Goal: Check status: Check status

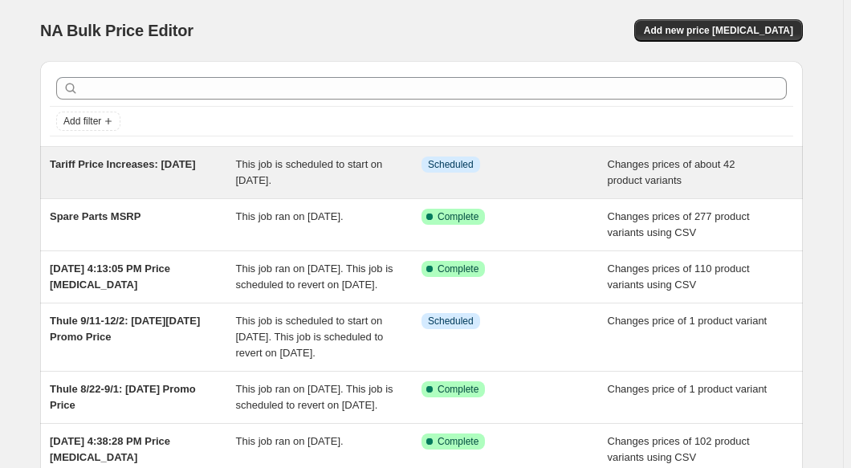
click at [329, 171] on div "This job is scheduled to start on [DATE]." at bounding box center [329, 173] width 186 height 32
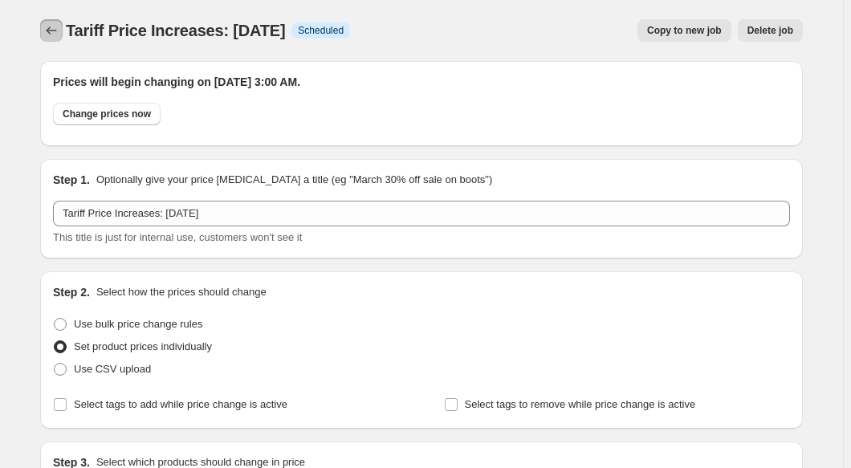
click at [51, 38] on icon "Price change jobs" at bounding box center [51, 30] width 16 height 16
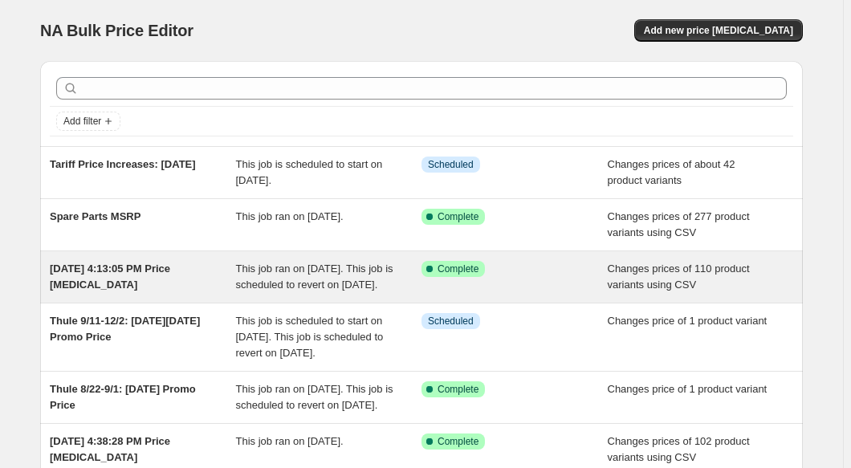
click at [166, 288] on div "[DATE] 4:13:05 PM Price [MEDICAL_DATA]" at bounding box center [143, 277] width 186 height 32
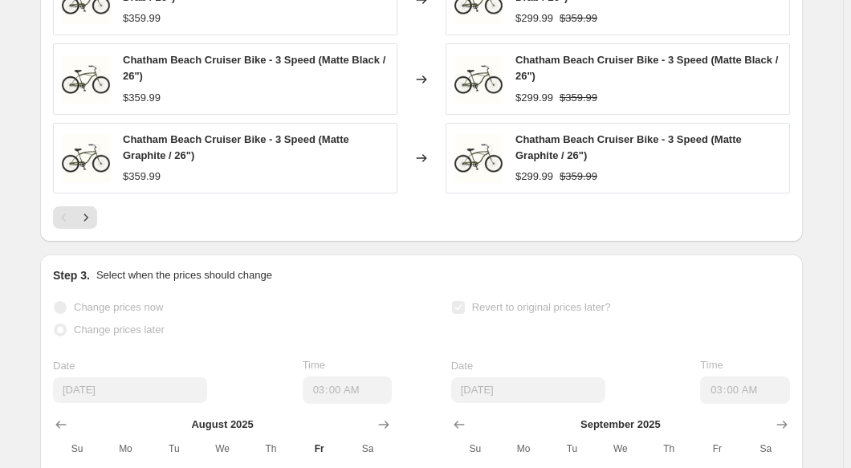
scroll to position [948, 0]
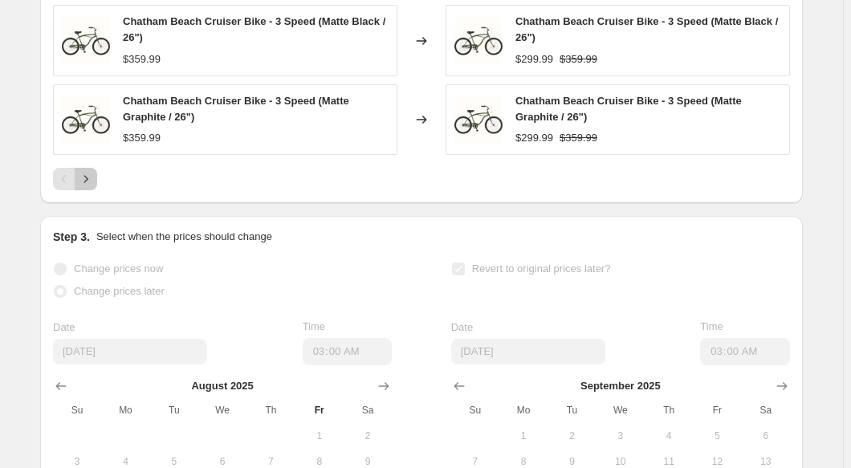
click at [90, 187] on icon "Next" at bounding box center [86, 179] width 16 height 16
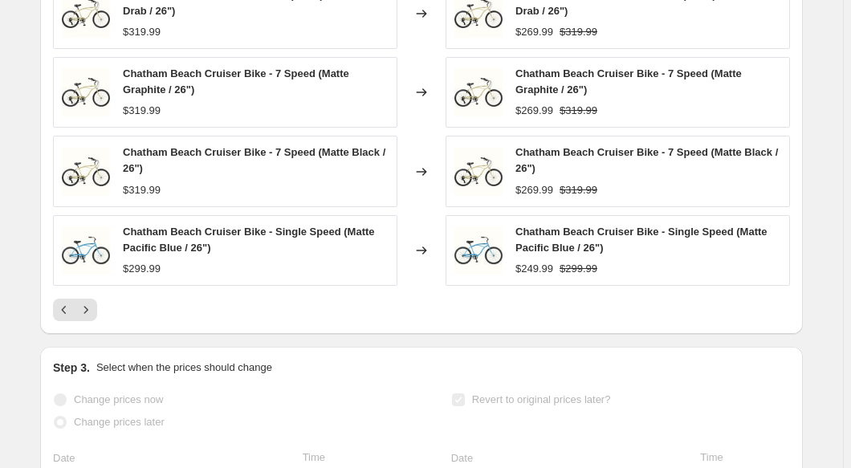
scroll to position [875, 0]
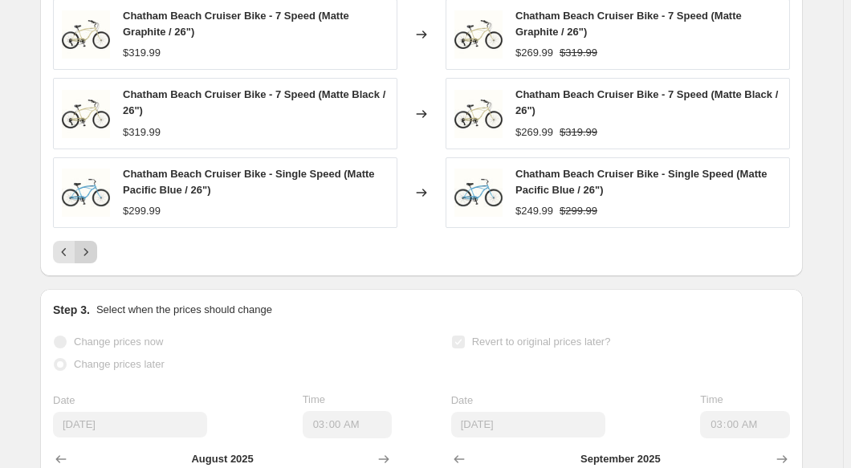
click at [92, 260] on icon "Next" at bounding box center [86, 252] width 16 height 16
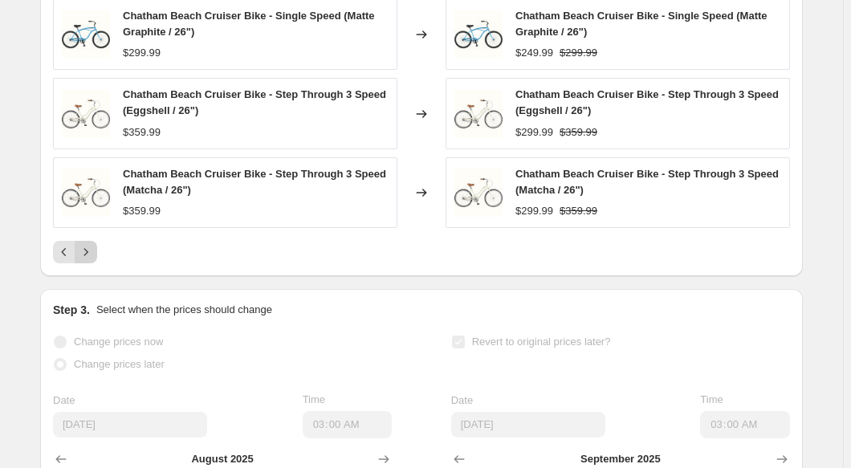
click at [91, 260] on icon "Next" at bounding box center [86, 252] width 16 height 16
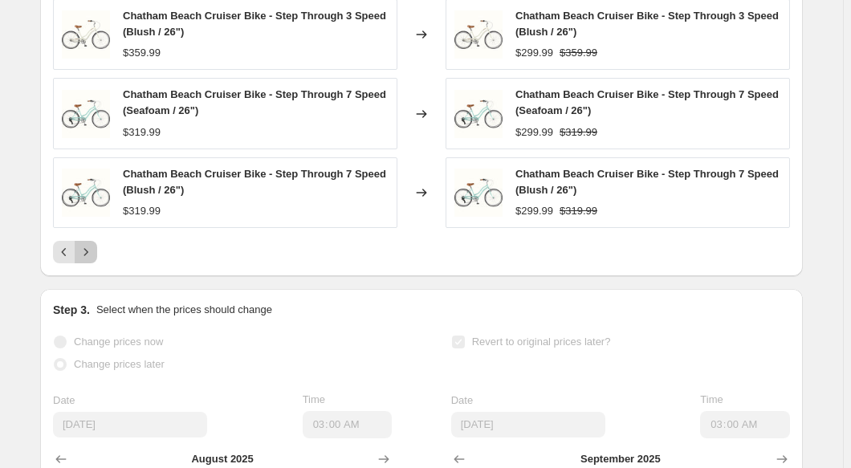
click at [91, 260] on icon "Next" at bounding box center [86, 252] width 16 height 16
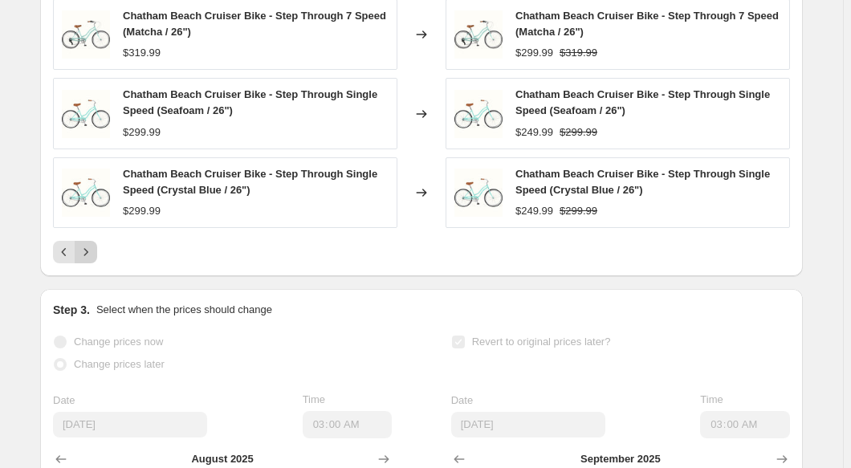
click at [91, 260] on icon "Next" at bounding box center [86, 252] width 16 height 16
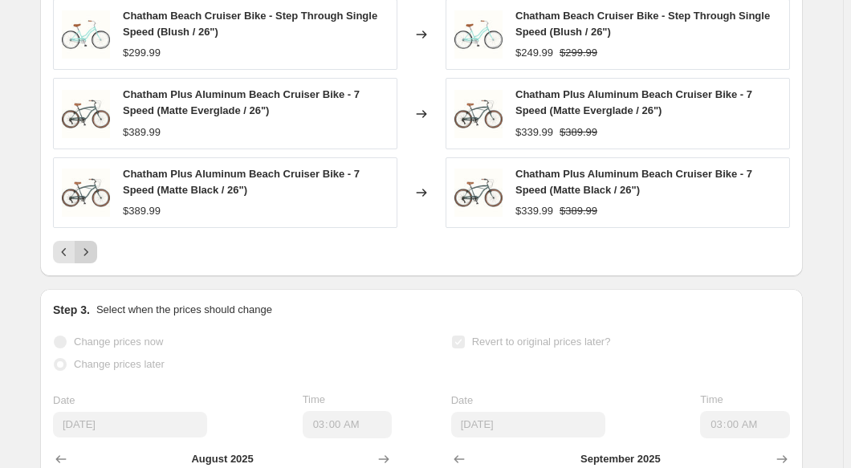
click at [91, 260] on icon "Next" at bounding box center [86, 252] width 16 height 16
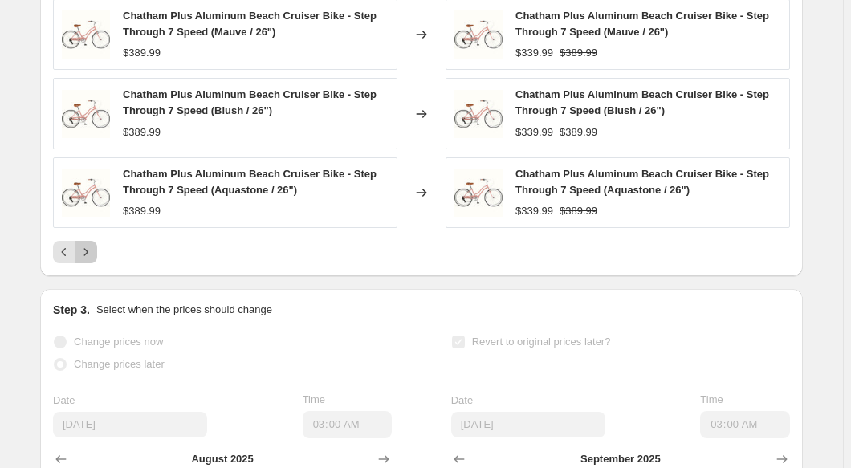
click at [91, 260] on icon "Next" at bounding box center [86, 252] width 16 height 16
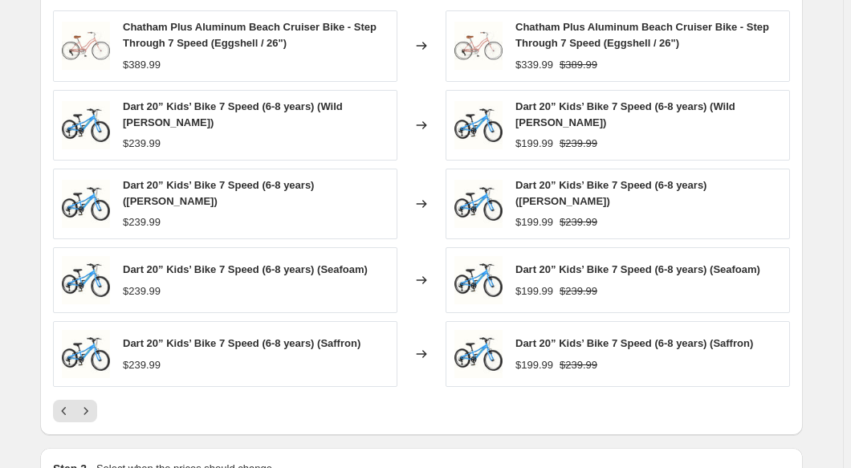
scroll to position [657, 0]
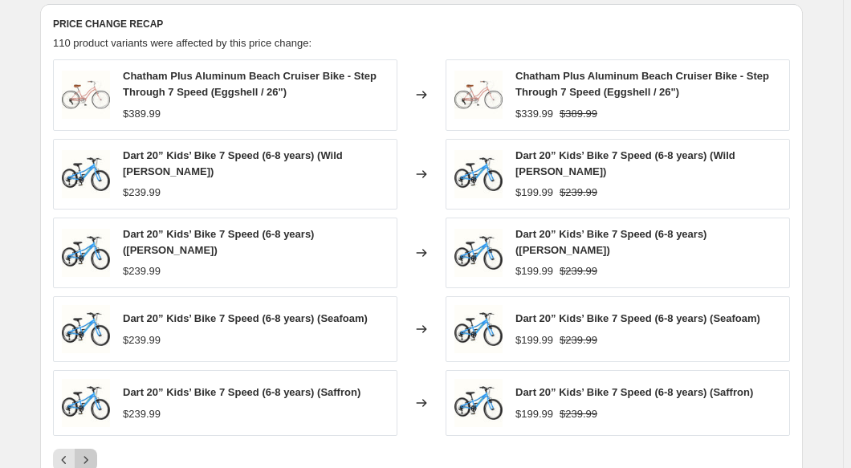
click at [97, 455] on button "Next" at bounding box center [86, 460] width 22 height 22
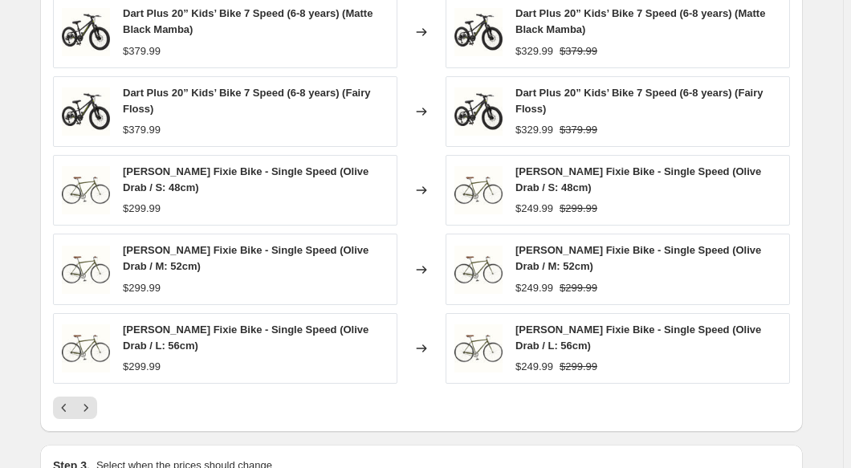
scroll to position [730, 0]
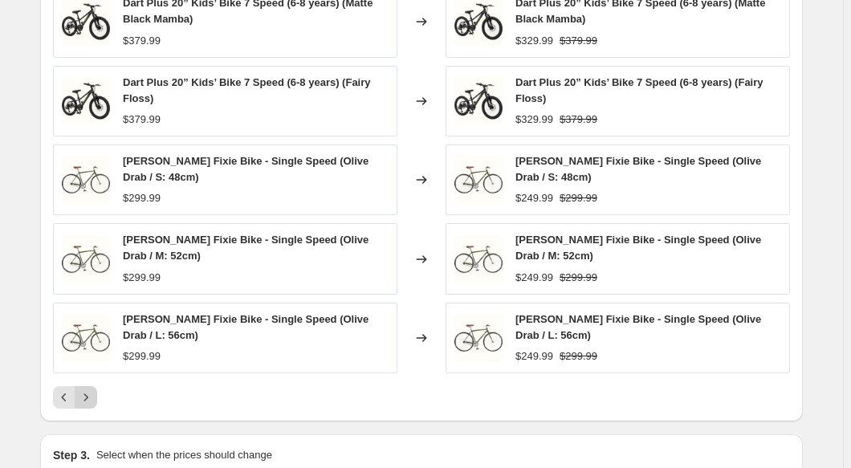
click at [85, 409] on button "Next" at bounding box center [86, 397] width 22 height 22
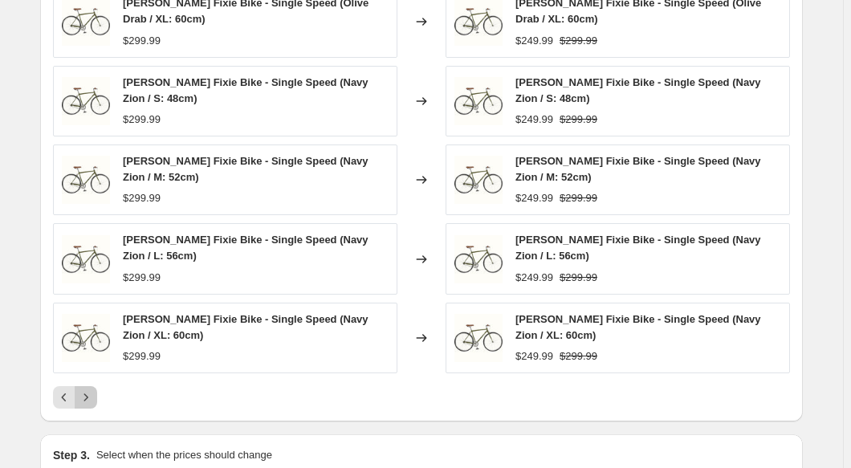
click at [90, 406] on icon "Next" at bounding box center [86, 397] width 16 height 16
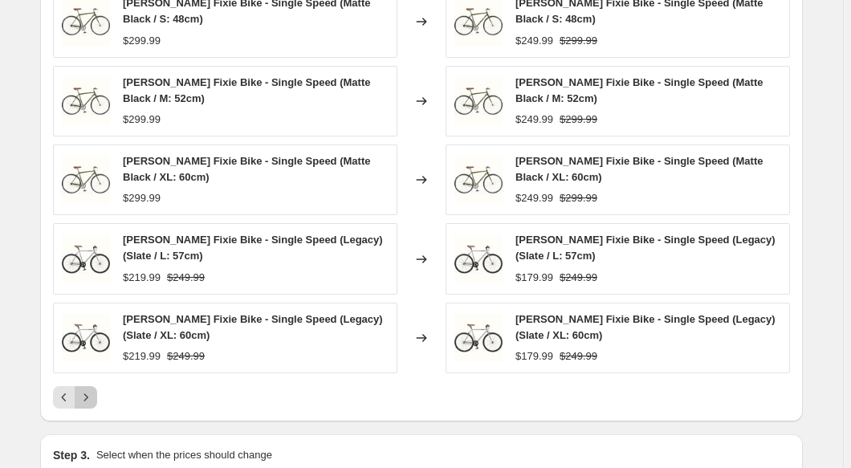
click at [90, 406] on icon "Next" at bounding box center [86, 397] width 16 height 16
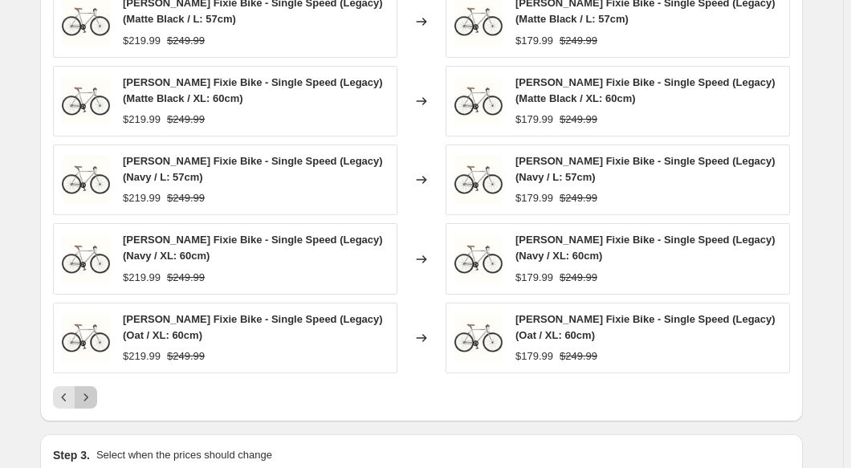
click at [90, 406] on icon "Next" at bounding box center [86, 397] width 16 height 16
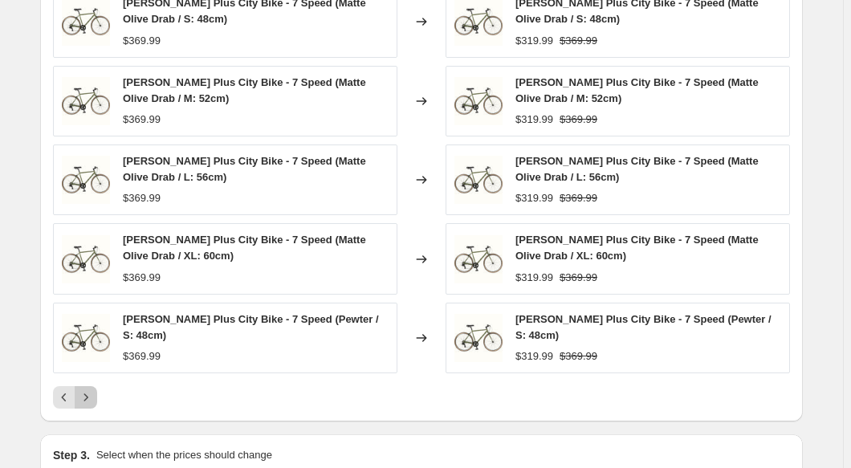
click at [90, 406] on icon "Next" at bounding box center [86, 397] width 16 height 16
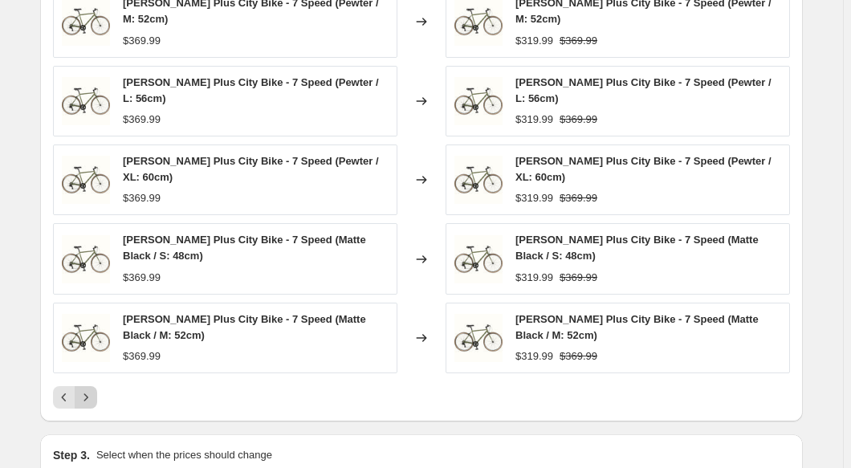
click at [90, 410] on div "PRICE CHANGE RECAP 110 product variants were affected by this price change: [PE…" at bounding box center [421, 176] width 763 height 491
click at [92, 402] on icon "Next" at bounding box center [86, 397] width 16 height 16
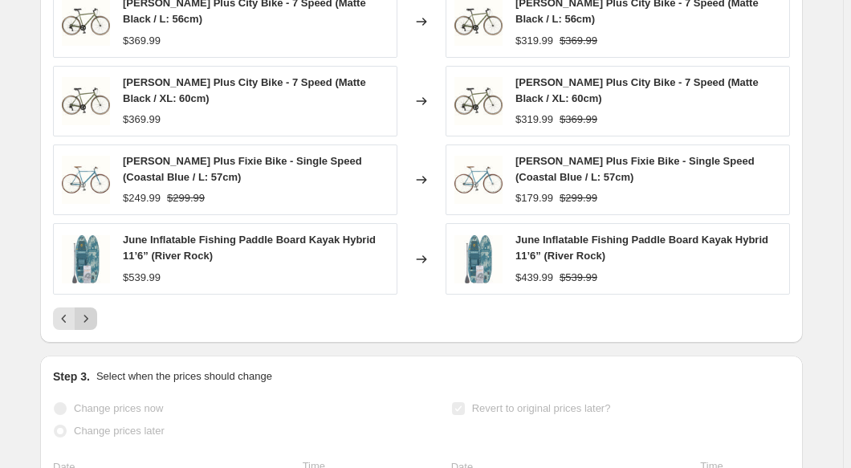
click at [94, 327] on icon "Next" at bounding box center [86, 319] width 16 height 16
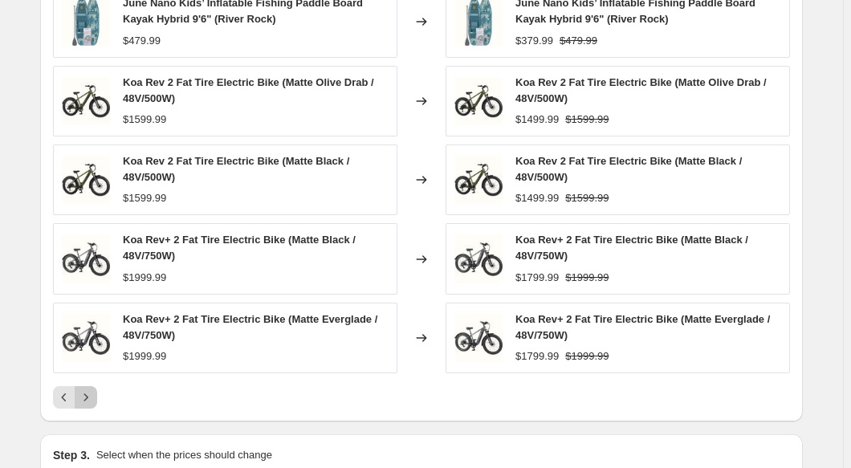
click at [84, 406] on icon "Next" at bounding box center [86, 397] width 16 height 16
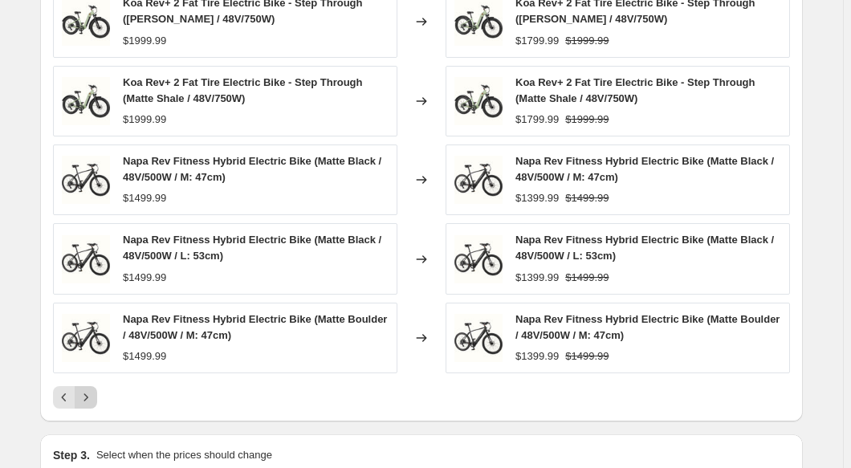
click at [90, 405] on icon "Next" at bounding box center [86, 397] width 16 height 16
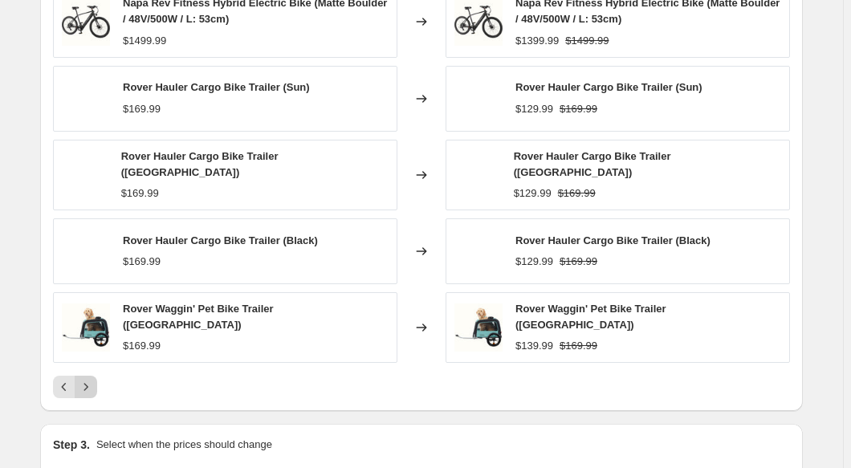
click at [90, 405] on div "PRICE CHANGE RECAP 110 product variants were affected by this price change: Nap…" at bounding box center [421, 171] width 763 height 481
click at [93, 393] on icon "Next" at bounding box center [86, 387] width 16 height 16
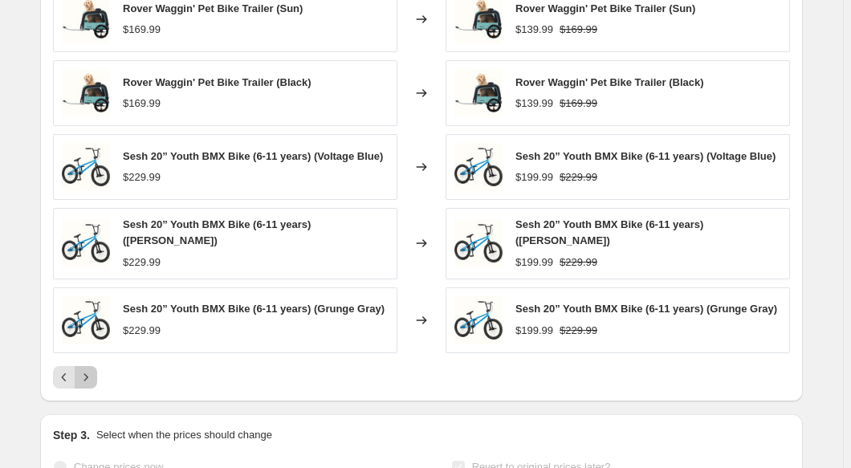
click at [93, 385] on icon "Next" at bounding box center [86, 377] width 16 height 16
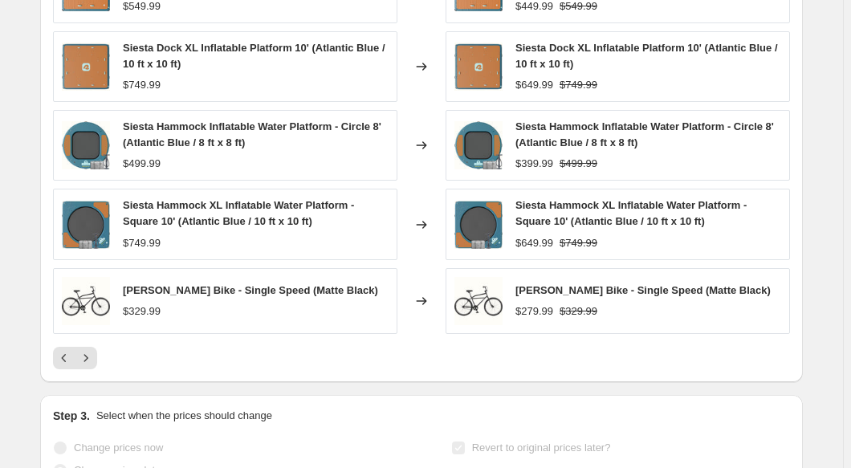
scroll to position [803, 0]
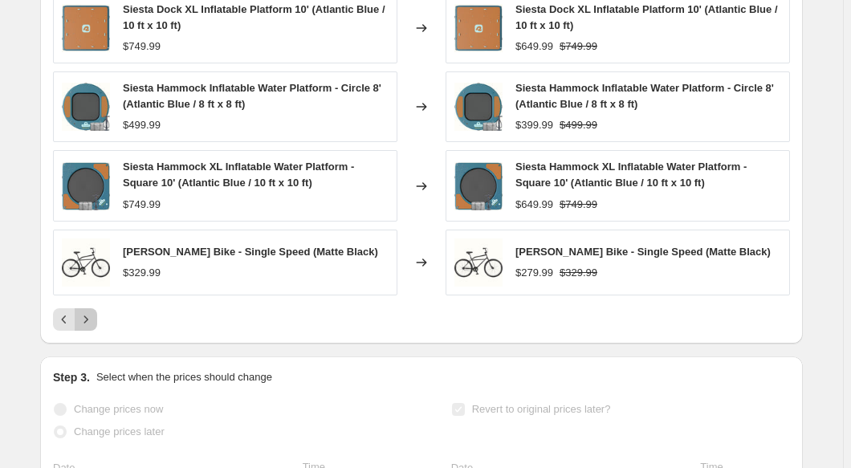
click at [96, 331] on button "Next" at bounding box center [86, 319] width 22 height 22
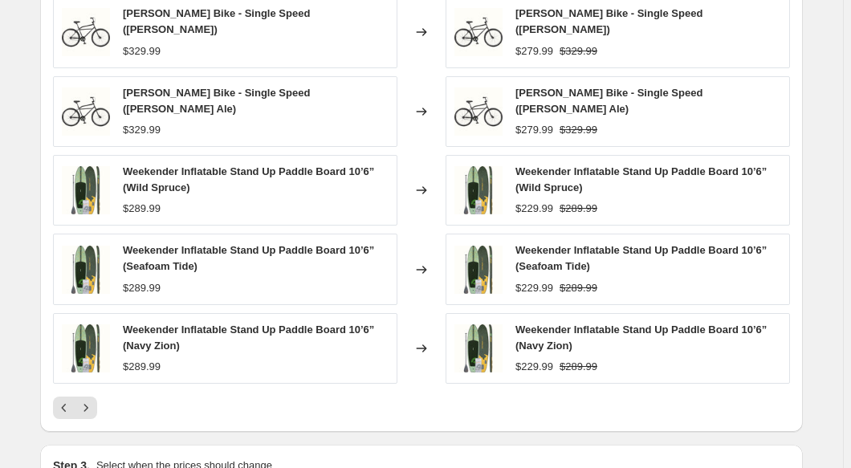
scroll to position [730, 0]
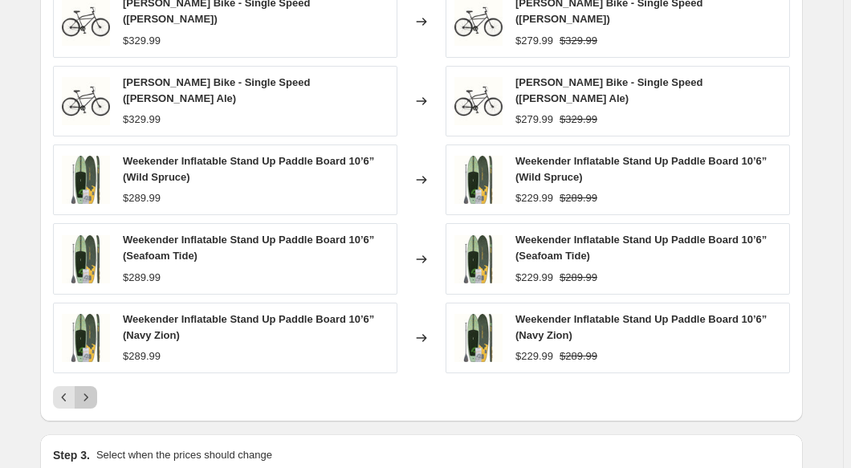
click at [92, 402] on icon "Next" at bounding box center [86, 397] width 16 height 16
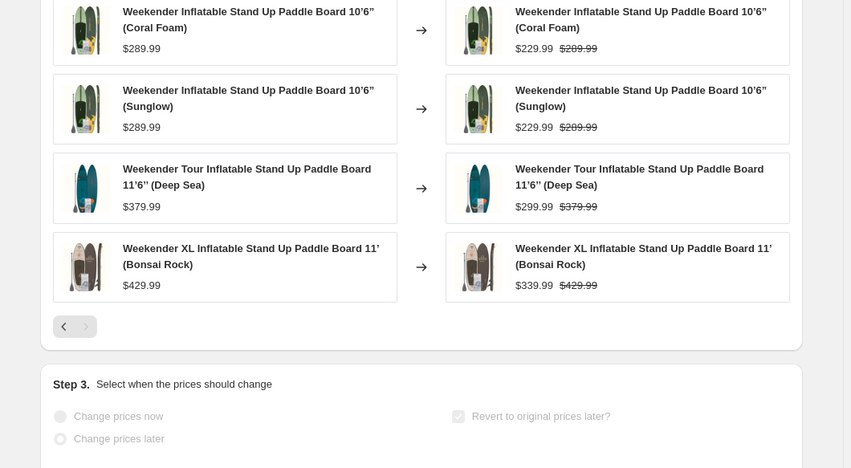
scroll to position [875, 0]
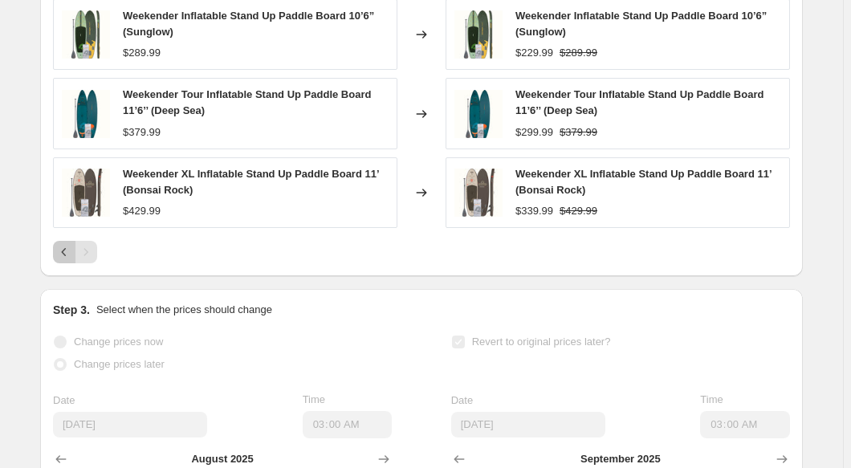
click at [56, 263] on button "Previous" at bounding box center [64, 252] width 22 height 22
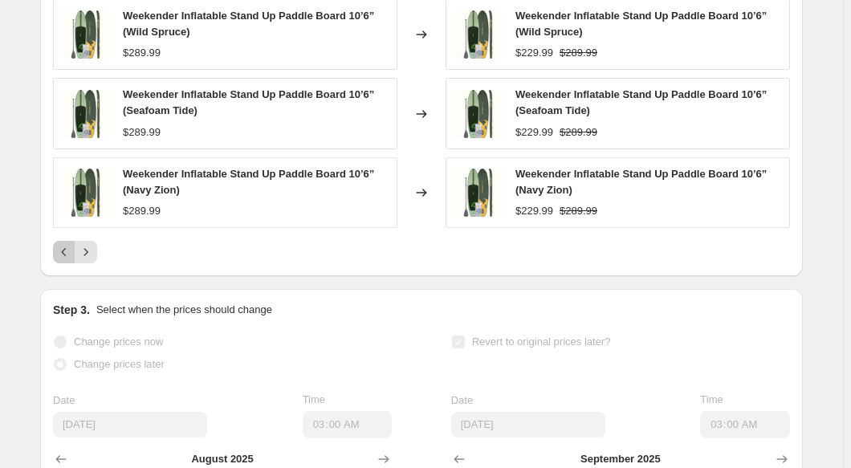
click at [65, 263] on button "Previous" at bounding box center [64, 252] width 22 height 22
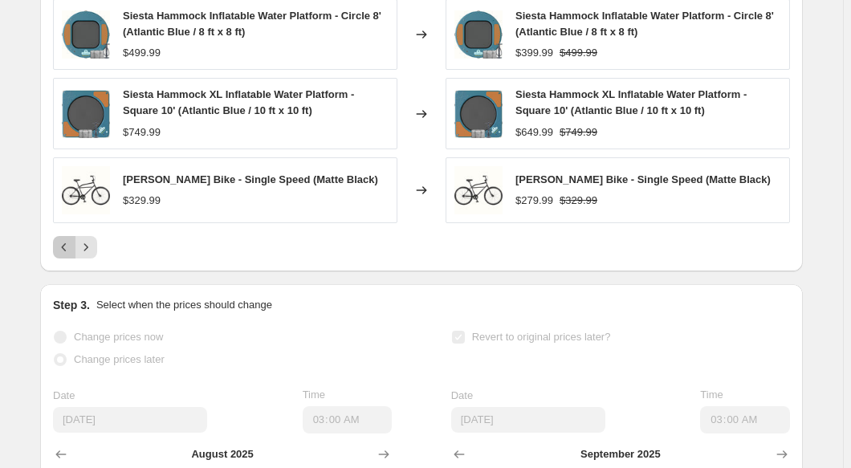
click at [65, 255] on icon "Previous" at bounding box center [64, 247] width 16 height 16
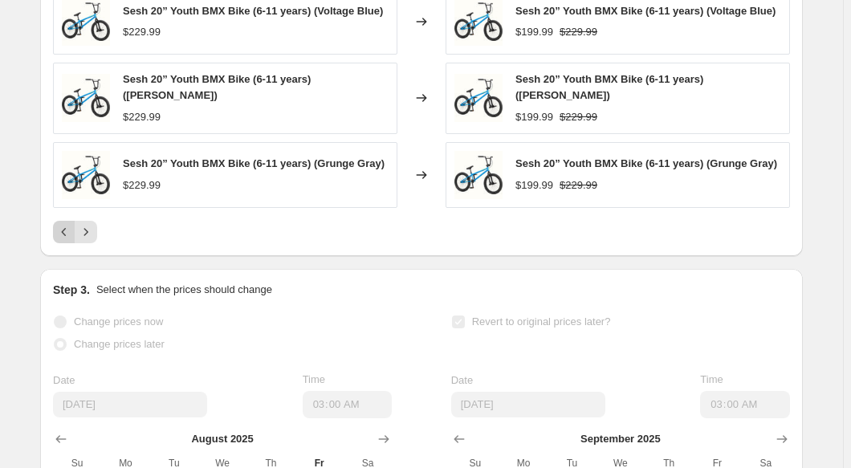
click at [67, 240] on icon "Previous" at bounding box center [64, 232] width 16 height 16
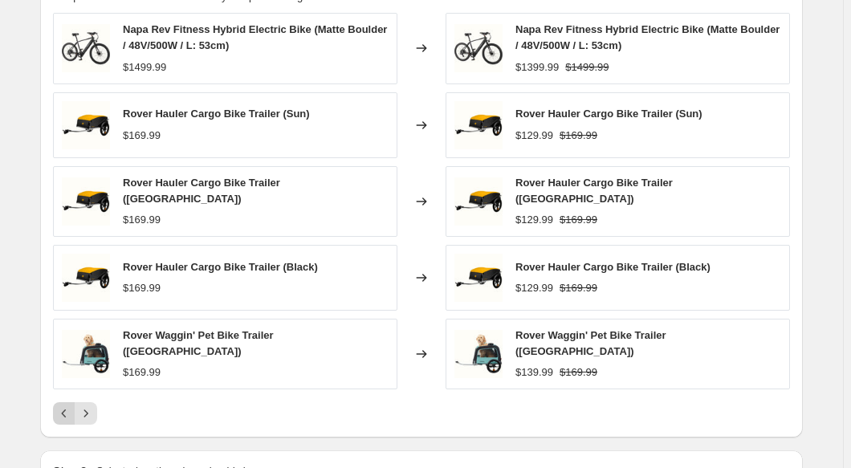
scroll to position [730, 0]
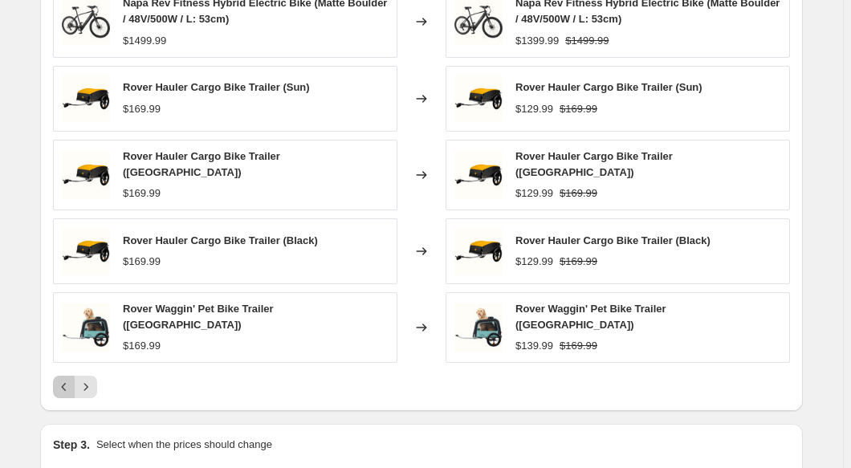
drag, startPoint x: 63, startPoint y: 386, endPoint x: 67, endPoint y: 377, distance: 9.4
click at [63, 385] on icon "Previous" at bounding box center [64, 387] width 16 height 16
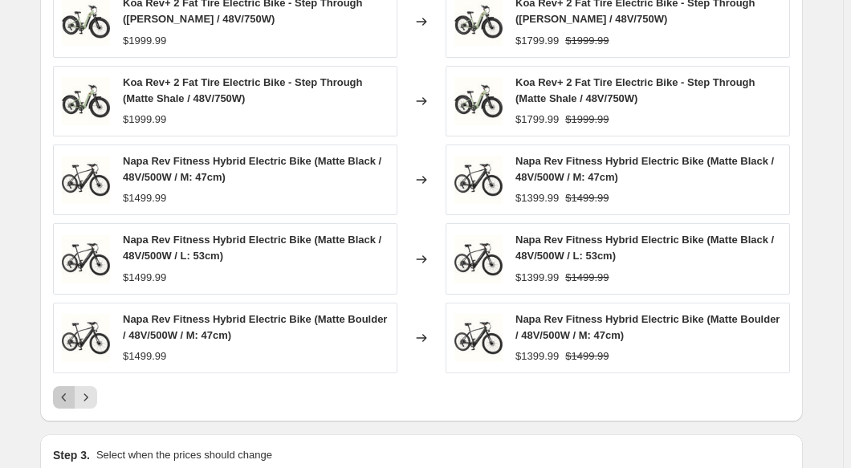
click at [60, 406] on icon "Previous" at bounding box center [64, 397] width 16 height 16
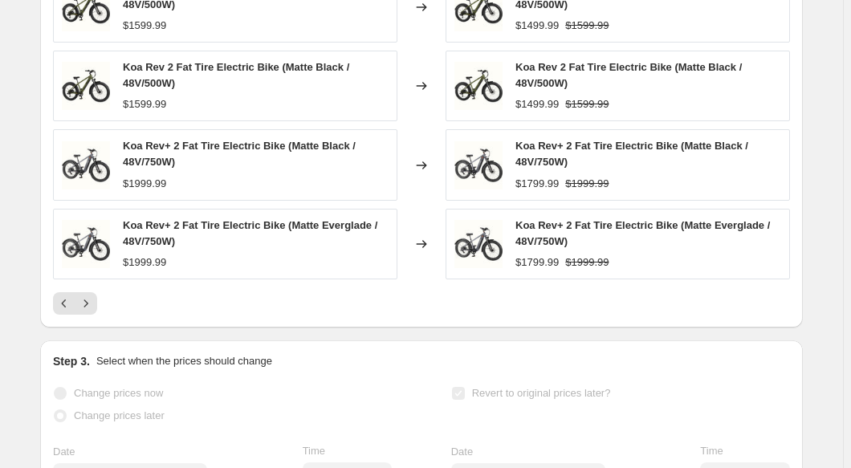
scroll to position [875, 0]
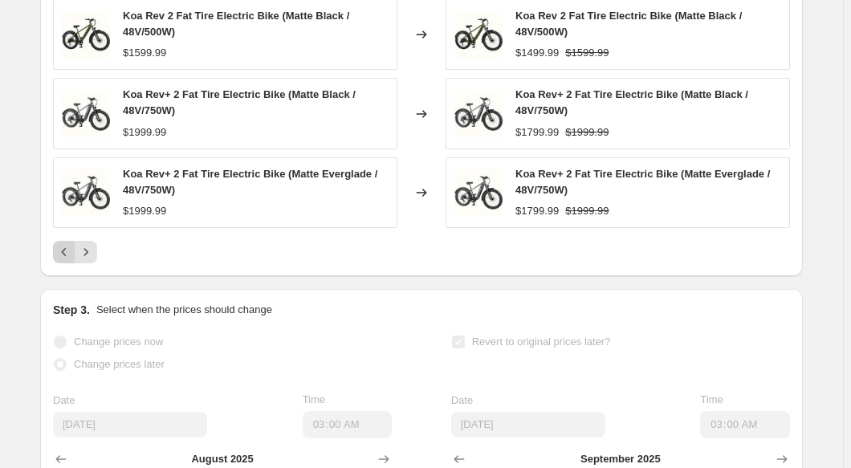
click at [59, 260] on icon "Previous" at bounding box center [64, 252] width 16 height 16
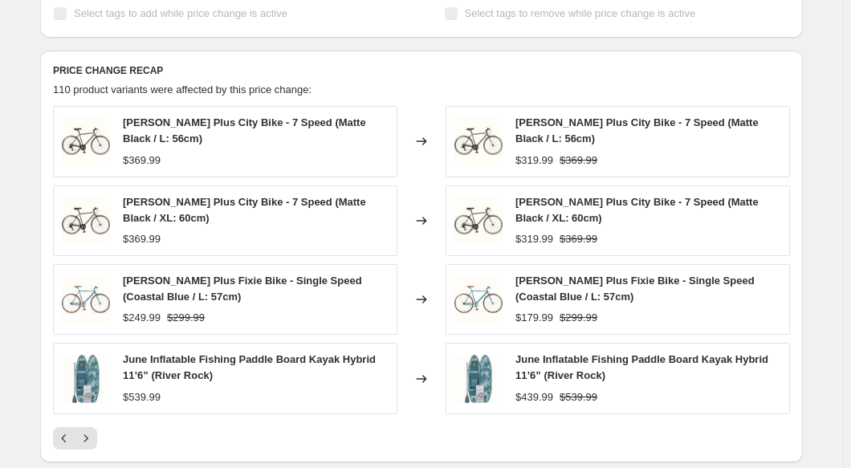
scroll to position [803, 0]
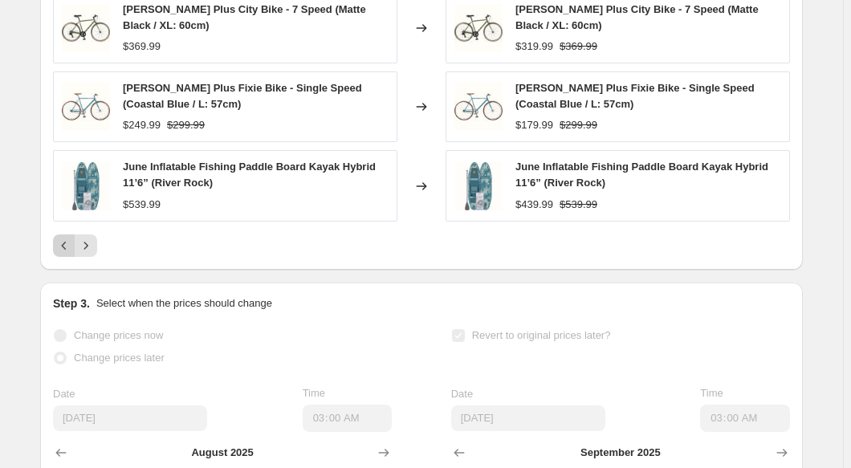
click at [68, 254] on icon "Previous" at bounding box center [64, 246] width 16 height 16
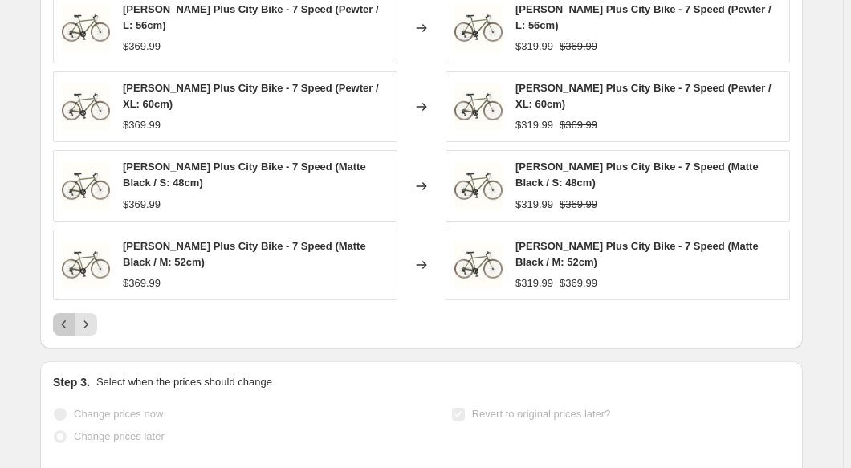
click at [63, 322] on icon "Previous" at bounding box center [64, 324] width 16 height 16
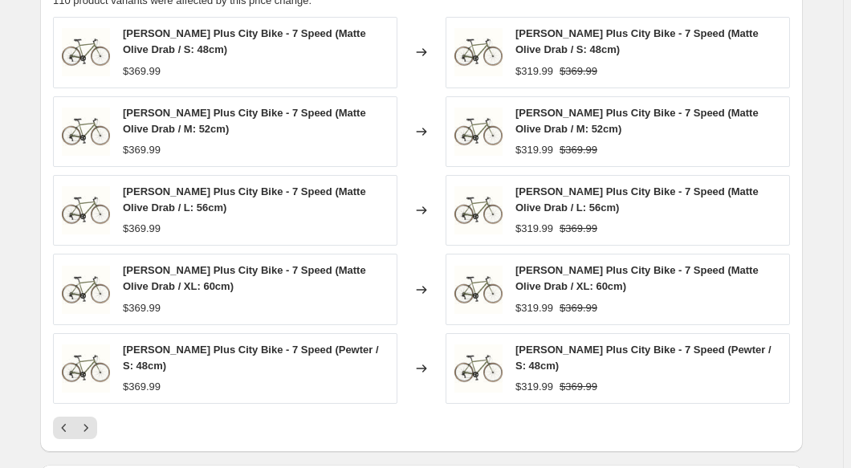
scroll to position [730, 0]
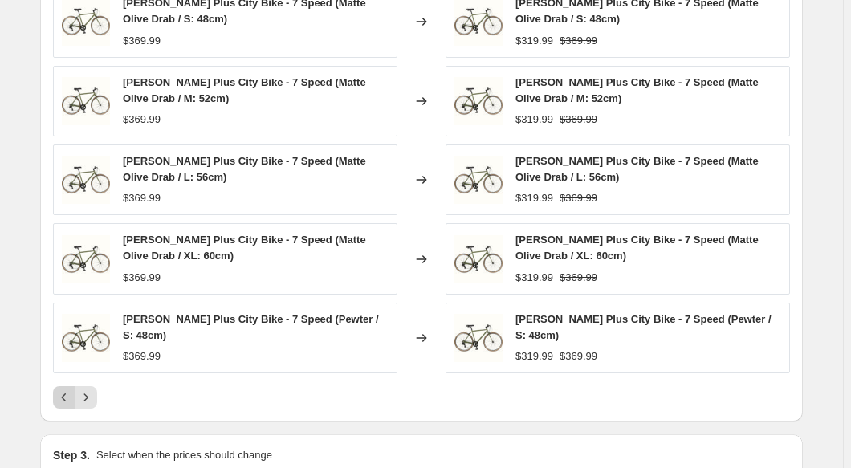
click at [64, 404] on icon "Previous" at bounding box center [64, 397] width 16 height 16
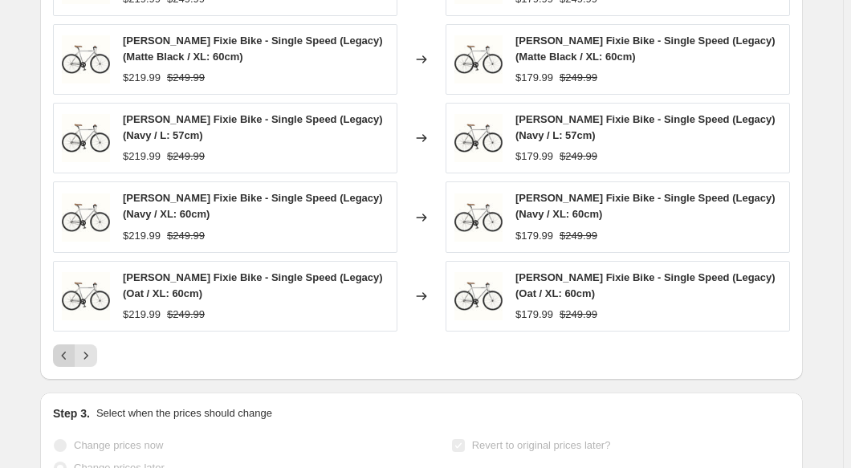
scroll to position [803, 0]
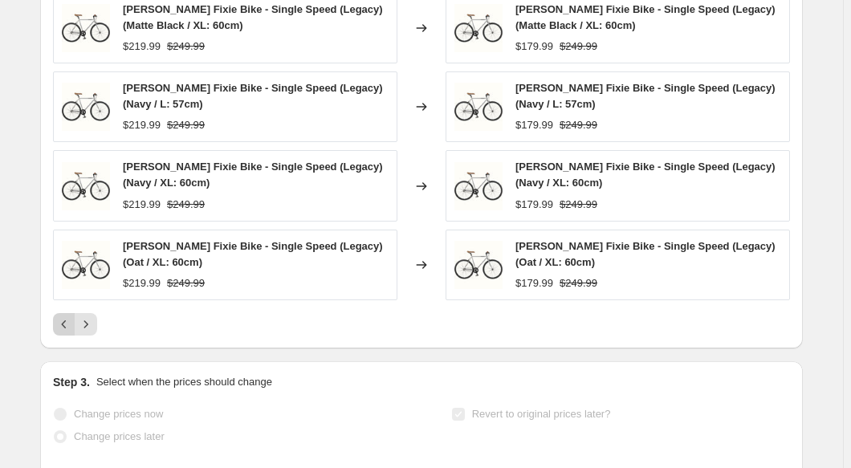
click at [64, 332] on icon "Previous" at bounding box center [64, 324] width 16 height 16
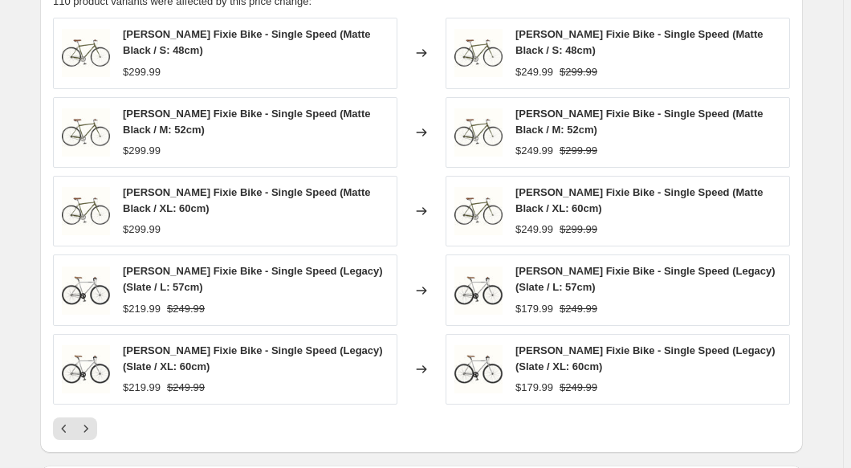
scroll to position [730, 0]
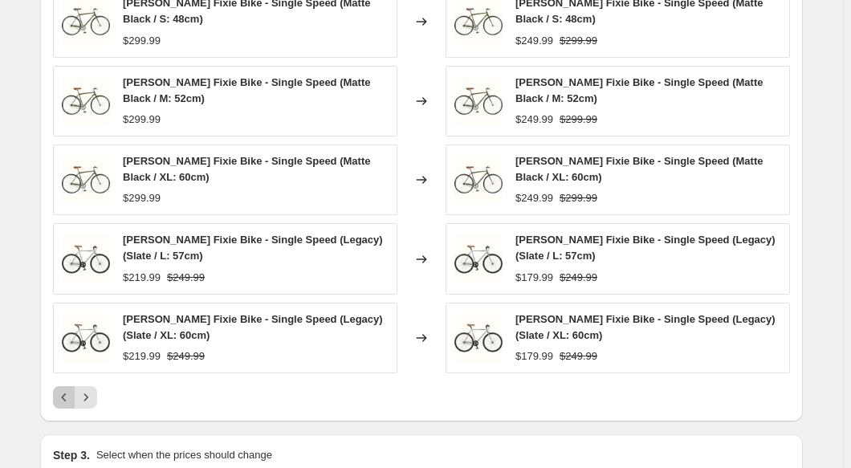
click at [67, 406] on icon "Previous" at bounding box center [64, 397] width 16 height 16
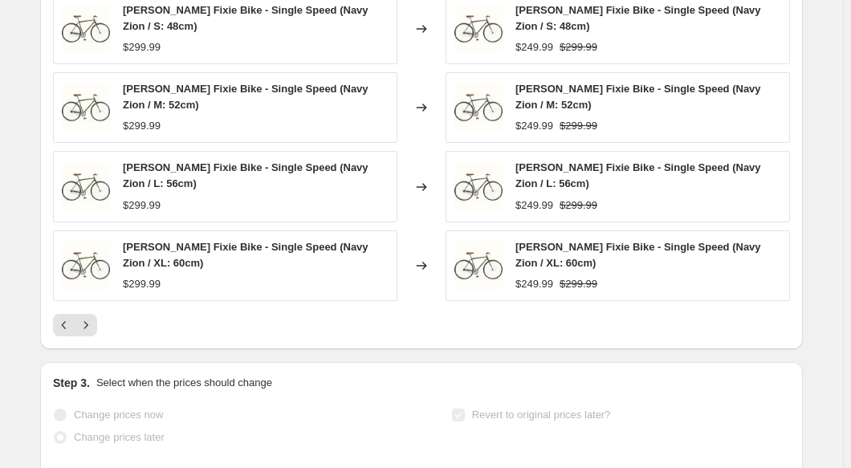
scroll to position [803, 0]
click at [63, 331] on icon "Previous" at bounding box center [64, 324] width 16 height 16
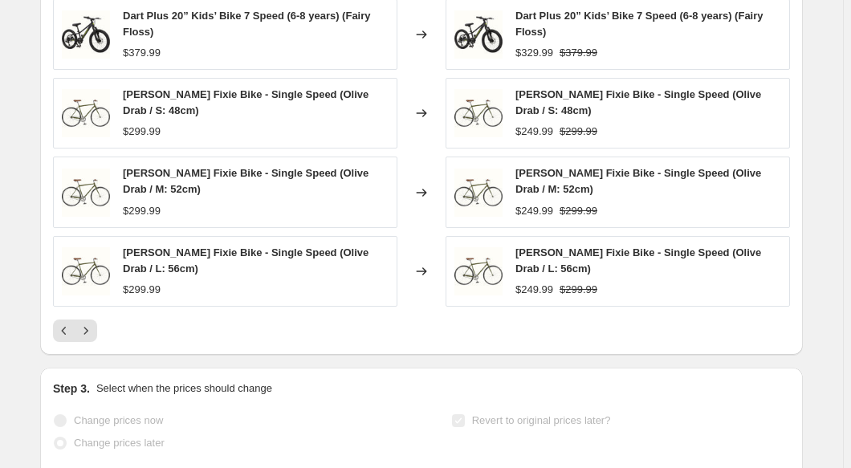
scroll to position [875, 0]
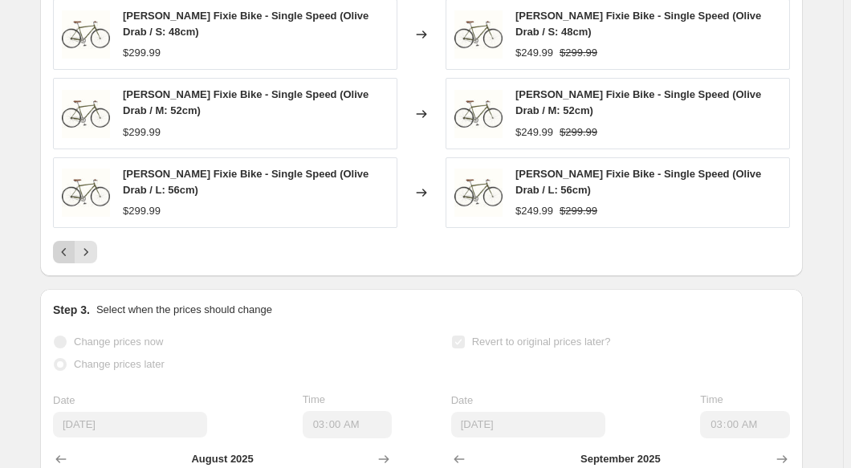
click at [65, 255] on button "Previous" at bounding box center [64, 252] width 22 height 22
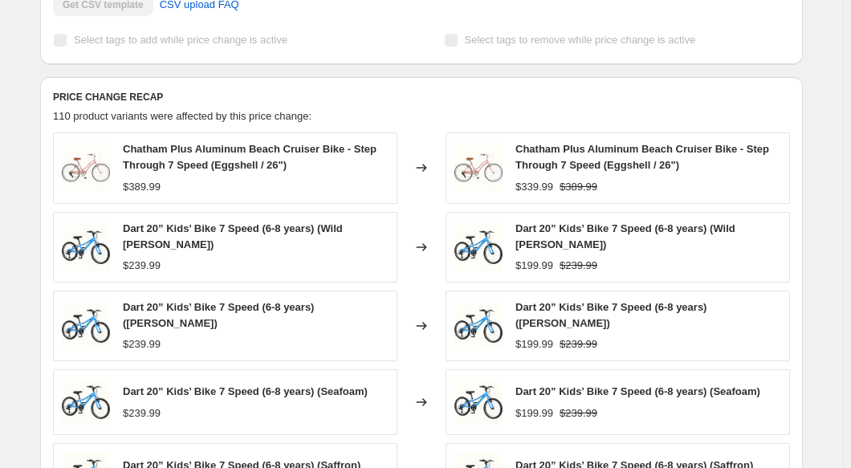
scroll to position [803, 0]
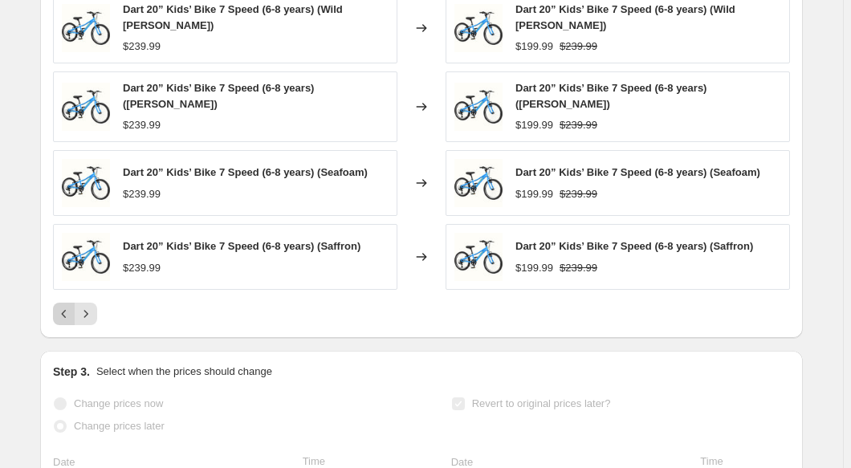
click at [61, 322] on icon "Previous" at bounding box center [64, 314] width 16 height 16
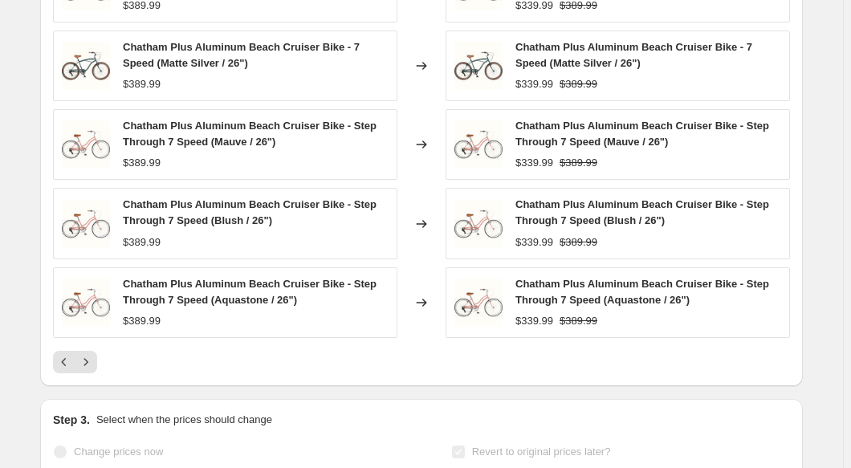
scroll to position [875, 0]
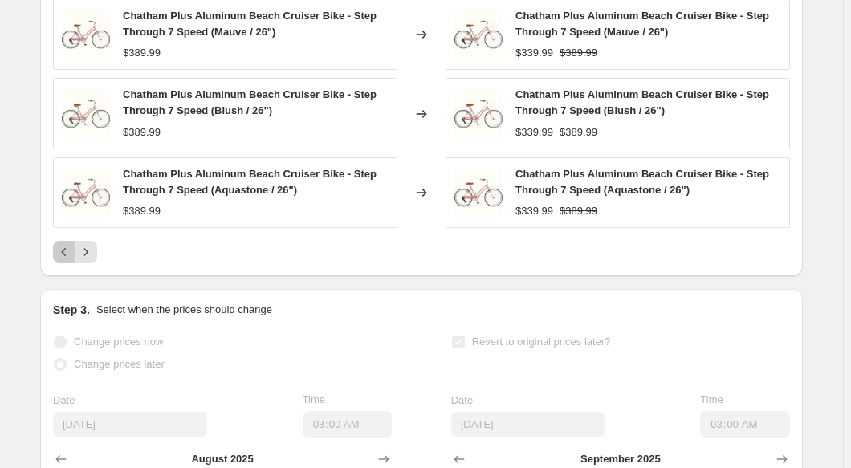
click at [72, 260] on icon "Previous" at bounding box center [64, 252] width 16 height 16
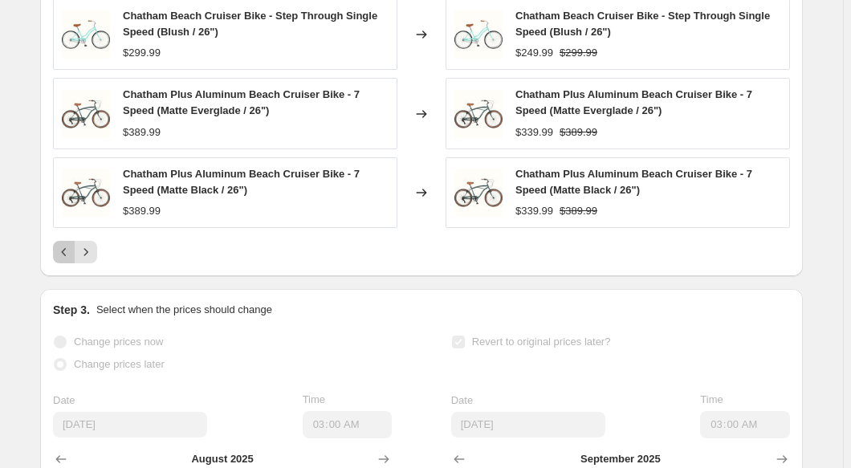
click at [68, 260] on icon "Previous" at bounding box center [64, 252] width 16 height 16
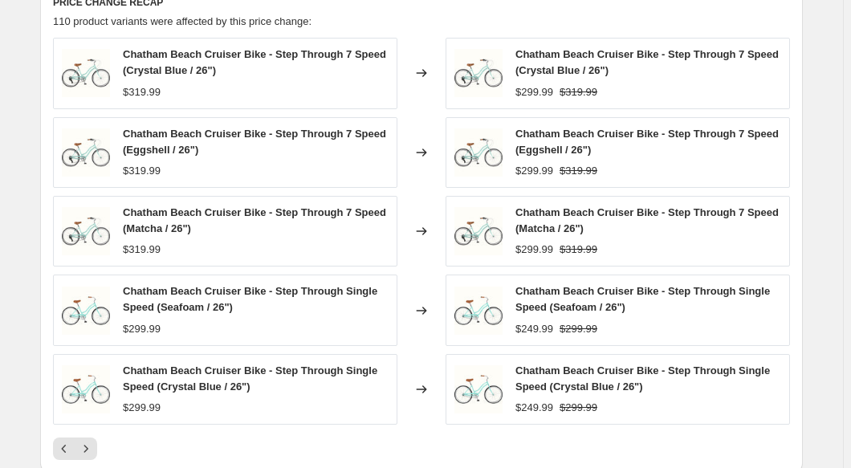
scroll to position [730, 0]
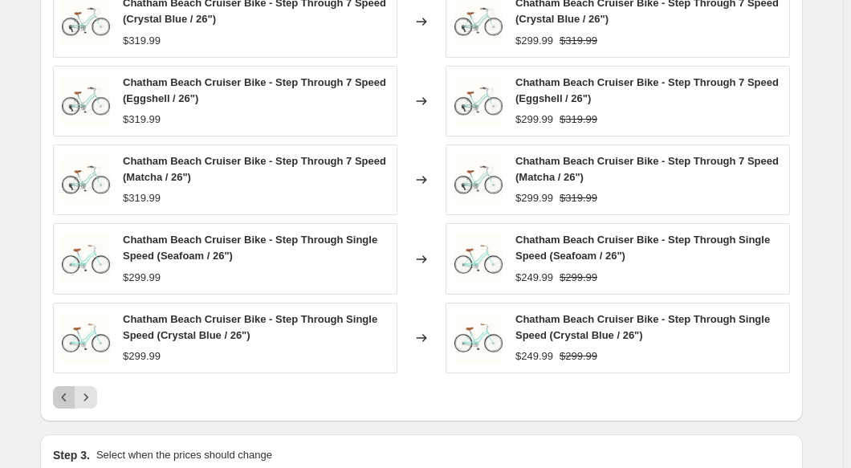
click at [66, 406] on icon "Previous" at bounding box center [64, 397] width 16 height 16
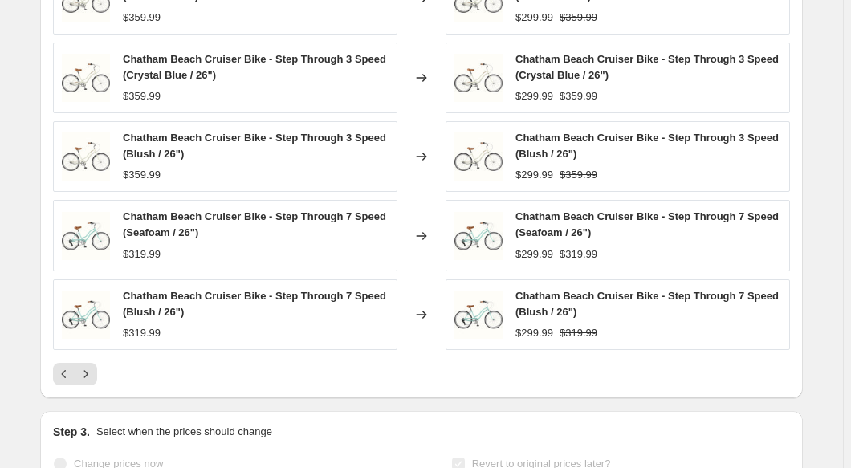
scroll to position [803, 0]
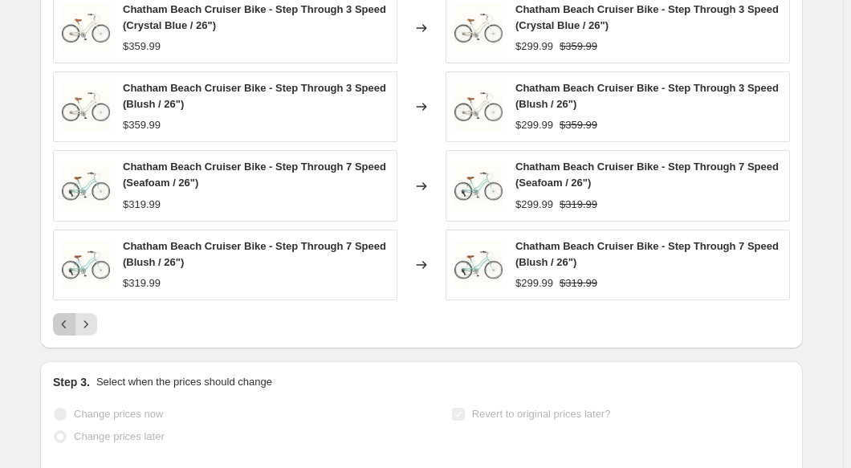
click at [60, 332] on icon "Previous" at bounding box center [64, 324] width 16 height 16
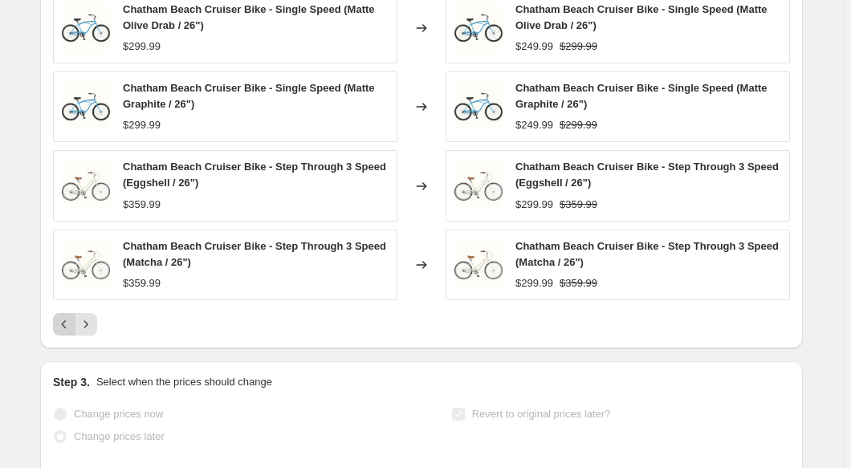
click at [67, 332] on icon "Previous" at bounding box center [64, 324] width 16 height 16
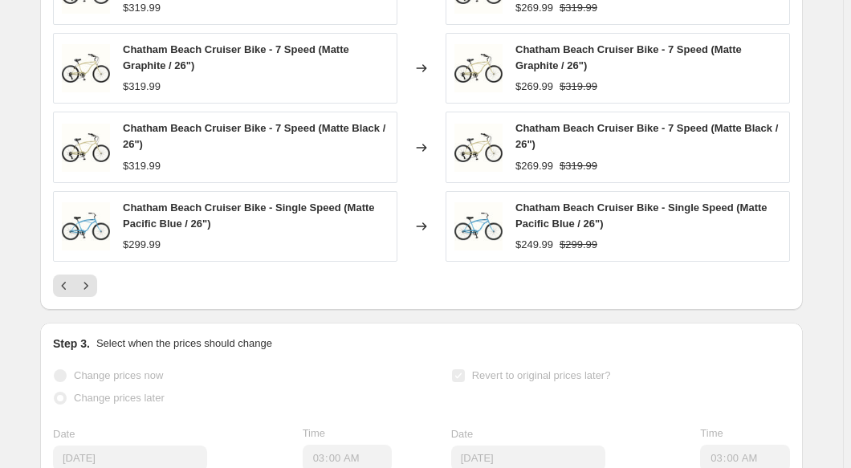
scroll to position [875, 0]
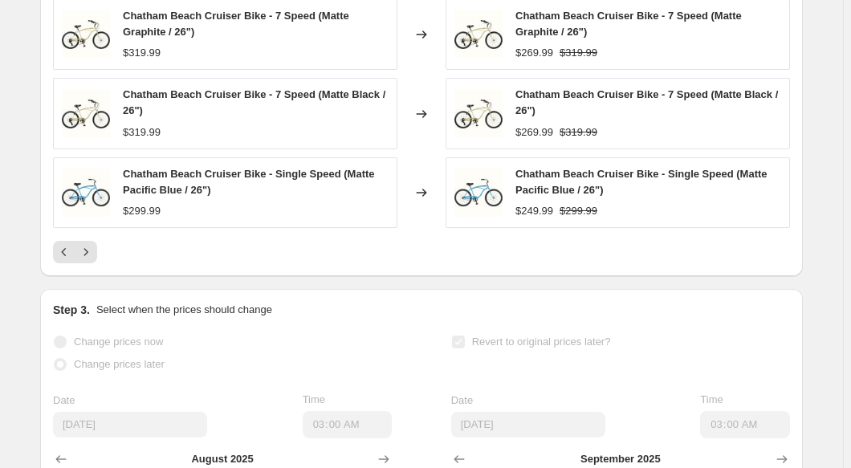
click at [69, 260] on icon "Previous" at bounding box center [64, 252] width 16 height 16
